Goal: Information Seeking & Learning: Learn about a topic

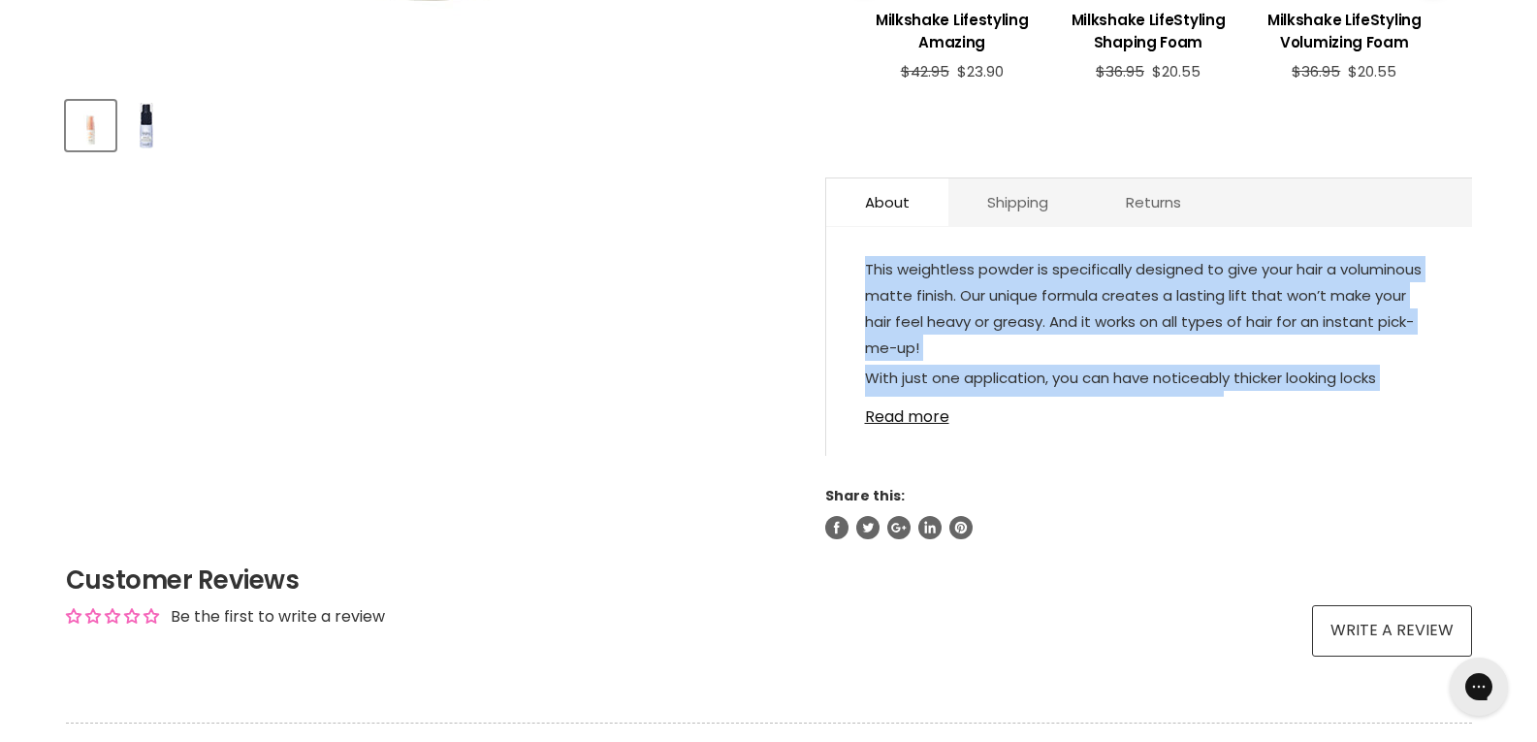
drag, startPoint x: 866, startPoint y: 271, endPoint x: 1216, endPoint y: 397, distance: 372.1
click at [1216, 397] on div "This weightless powder is specifically designed to give your hair a voluminous …" at bounding box center [1149, 326] width 568 height 141
copy div "This weightless powder is specifically designed to give your hair a voluminous …"
